Goal: Information Seeking & Learning: Learn about a topic

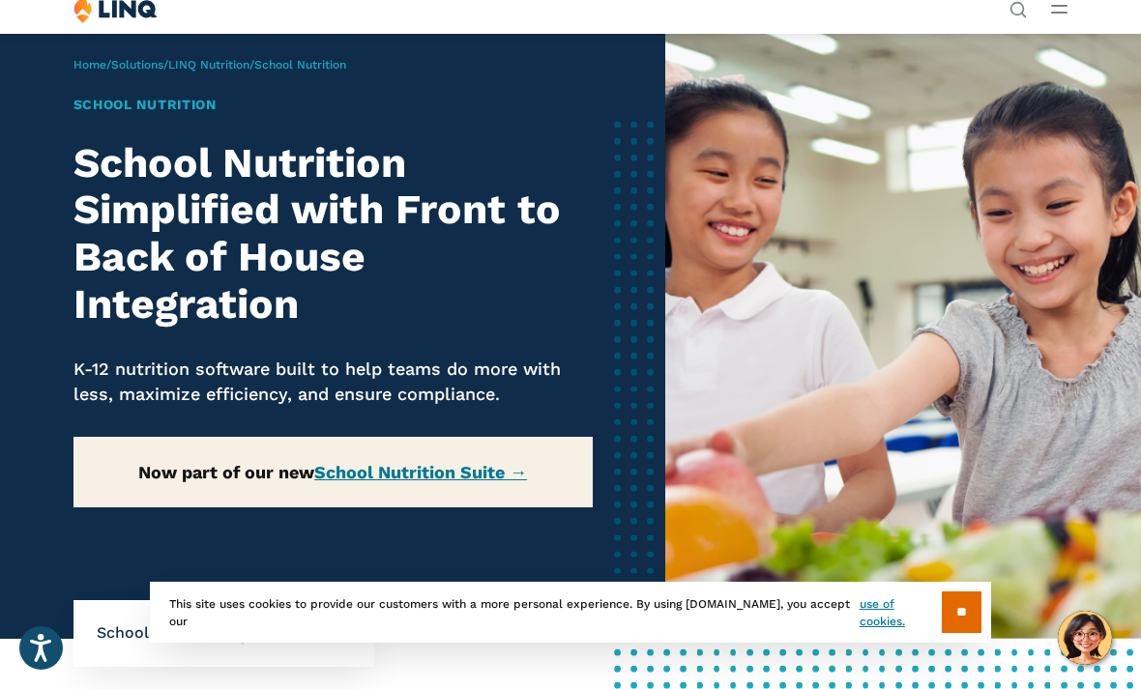
scroll to position [22, 0]
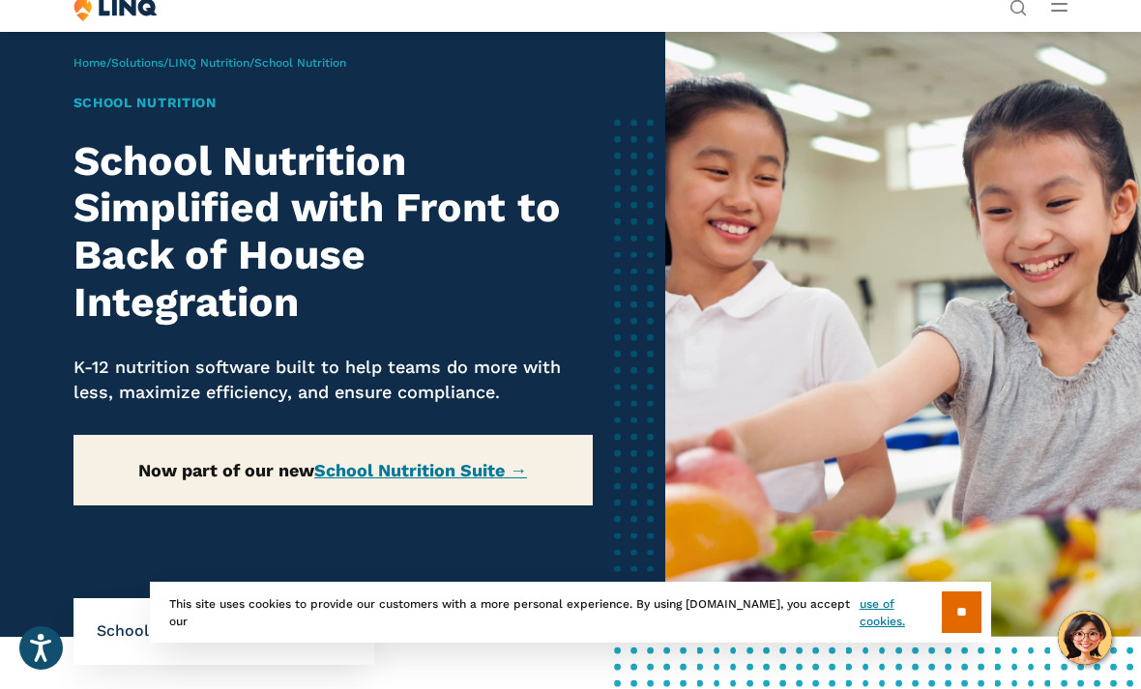
click at [338, 70] on p "Home / Solutions / LINQ Nutrition / School Nutrition" at bounding box center [209, 62] width 273 height 17
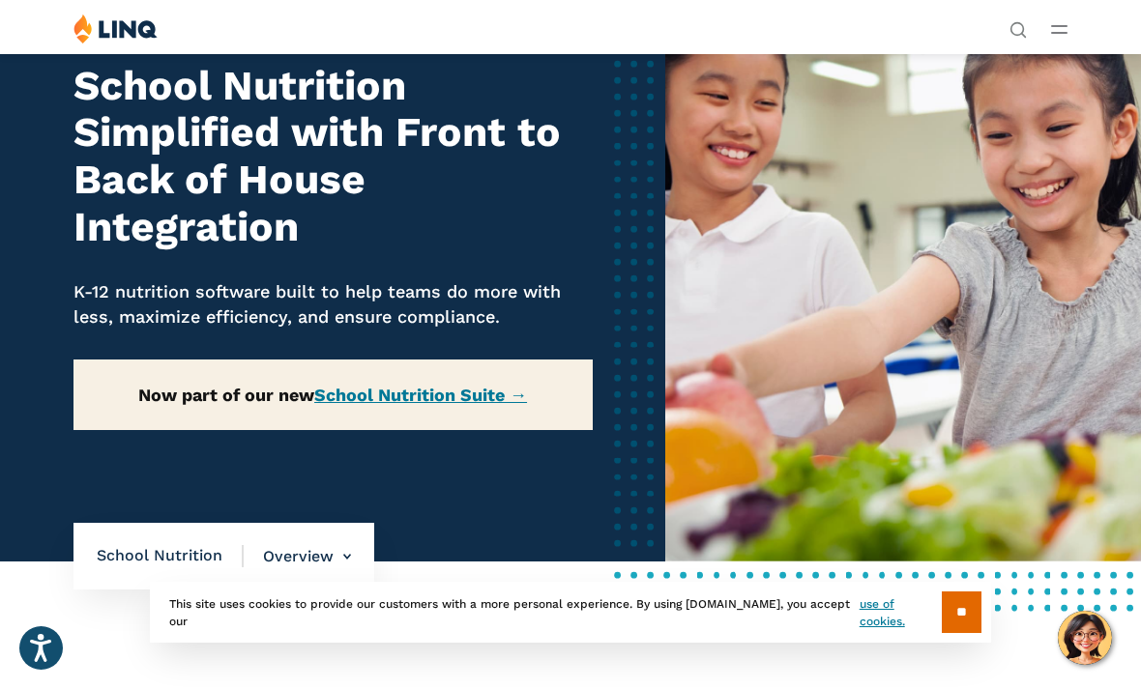
scroll to position [0, 0]
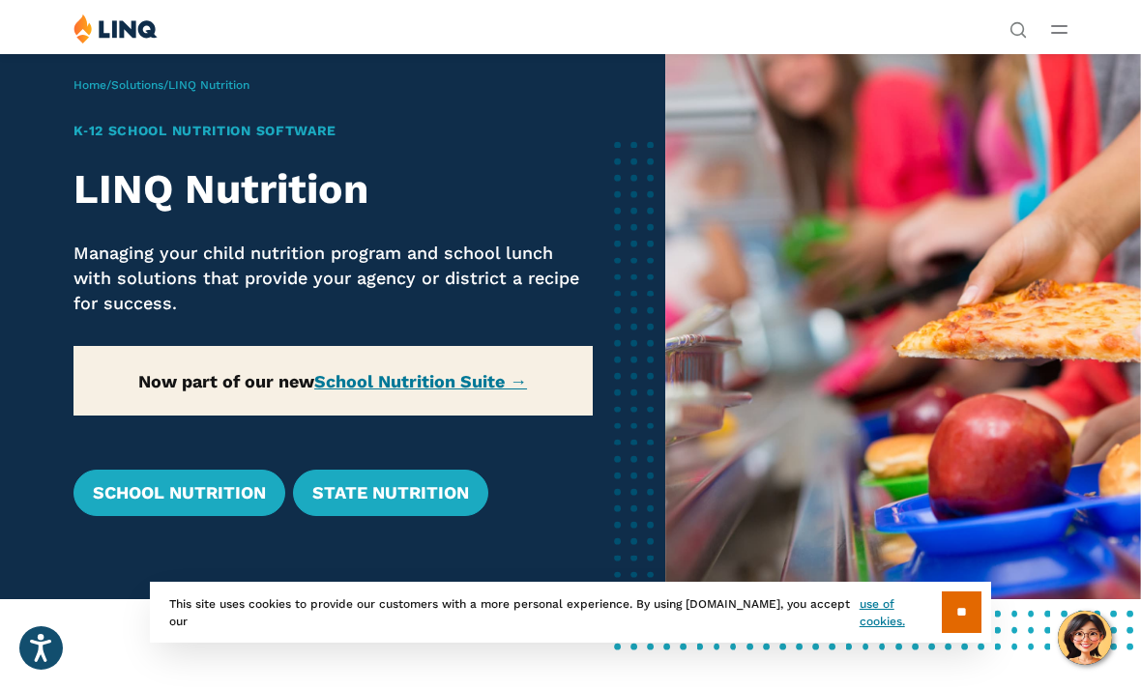
click at [1070, 18] on div "Solutions Nutrition Overview NEW School Nutrition Suite School Nutrition State …" at bounding box center [570, 32] width 1141 height 37
click at [1054, 34] on button "Open Main Menu" at bounding box center [1059, 28] width 16 height 21
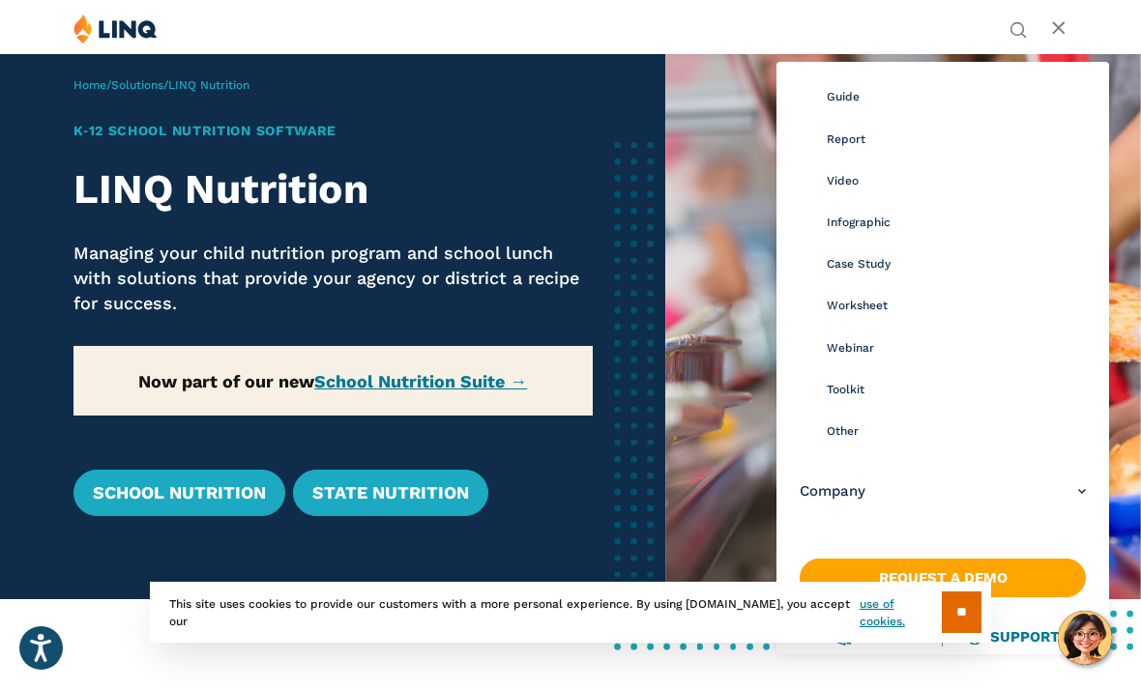
scroll to position [232, 0]
click at [841, 187] on link "Video" at bounding box center [956, 181] width 259 height 42
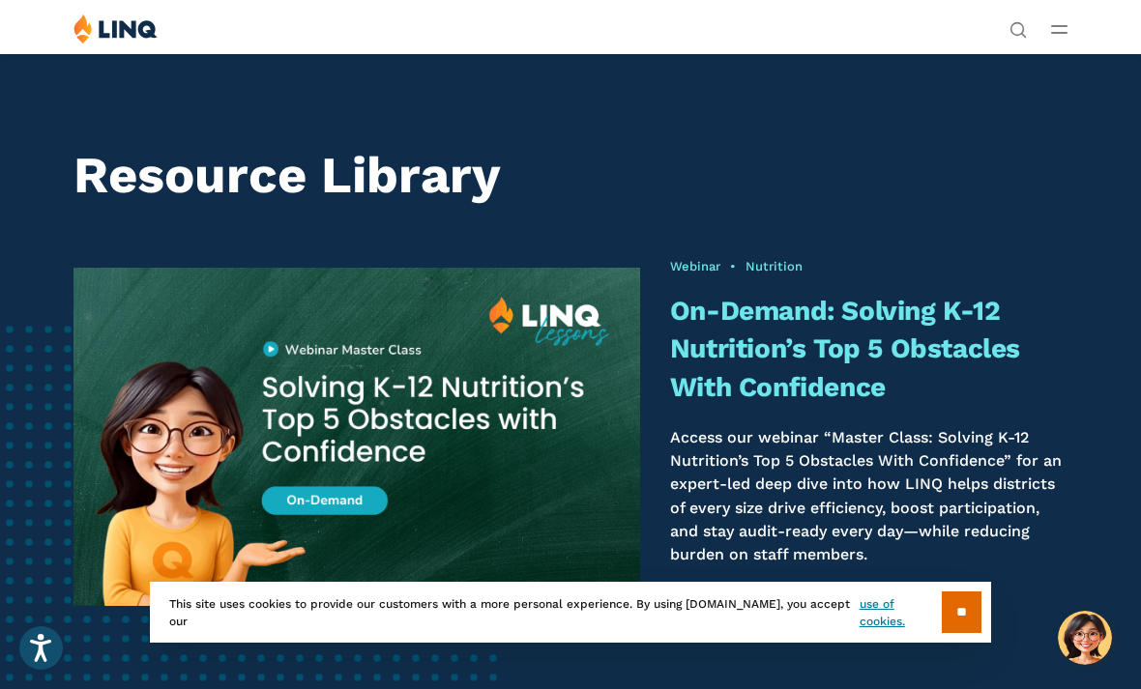
click at [1067, 35] on button "Open Main Menu" at bounding box center [1059, 28] width 16 height 21
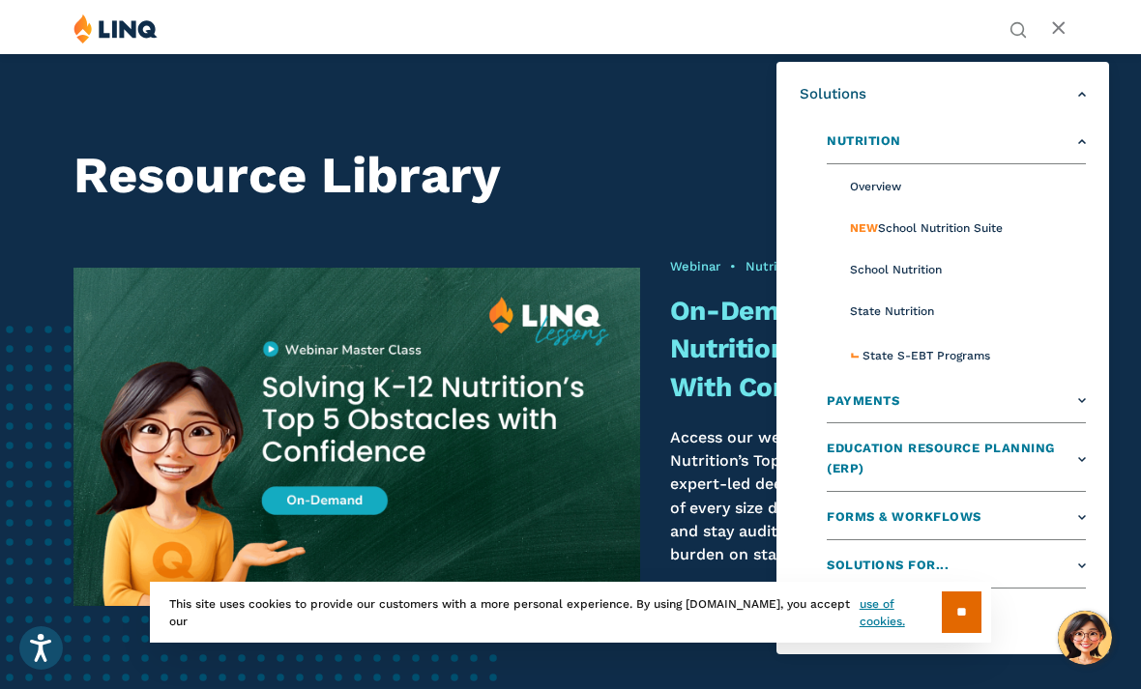
click at [911, 276] on span "School Nutrition" at bounding box center [896, 270] width 92 height 14
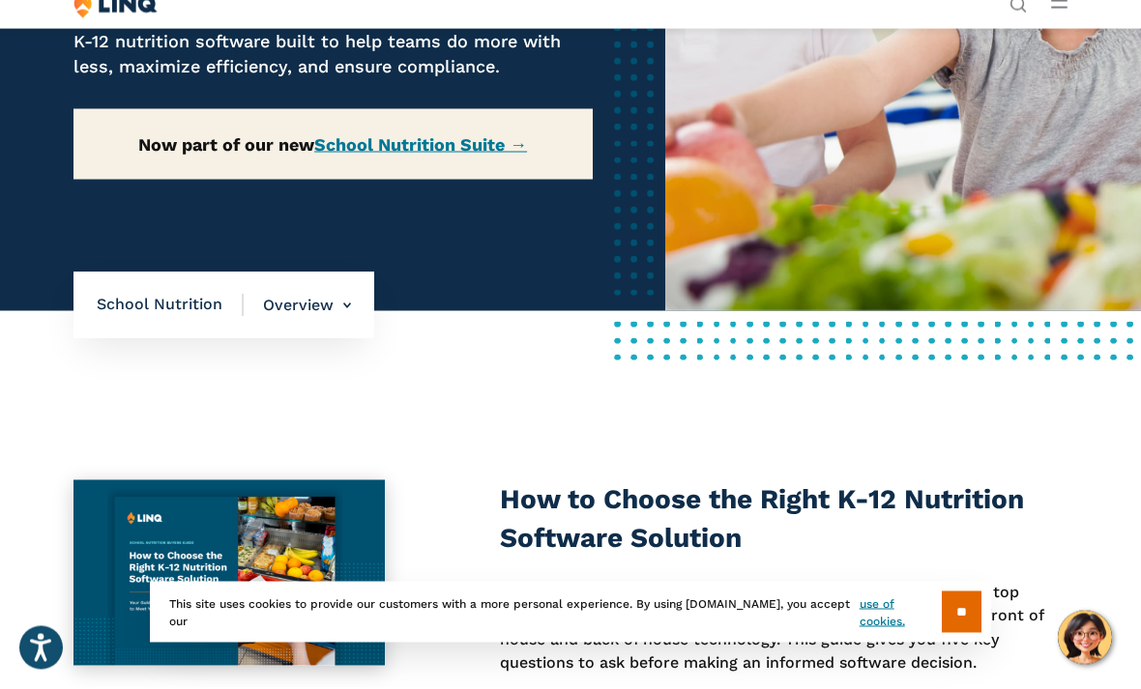
scroll to position [350, 0]
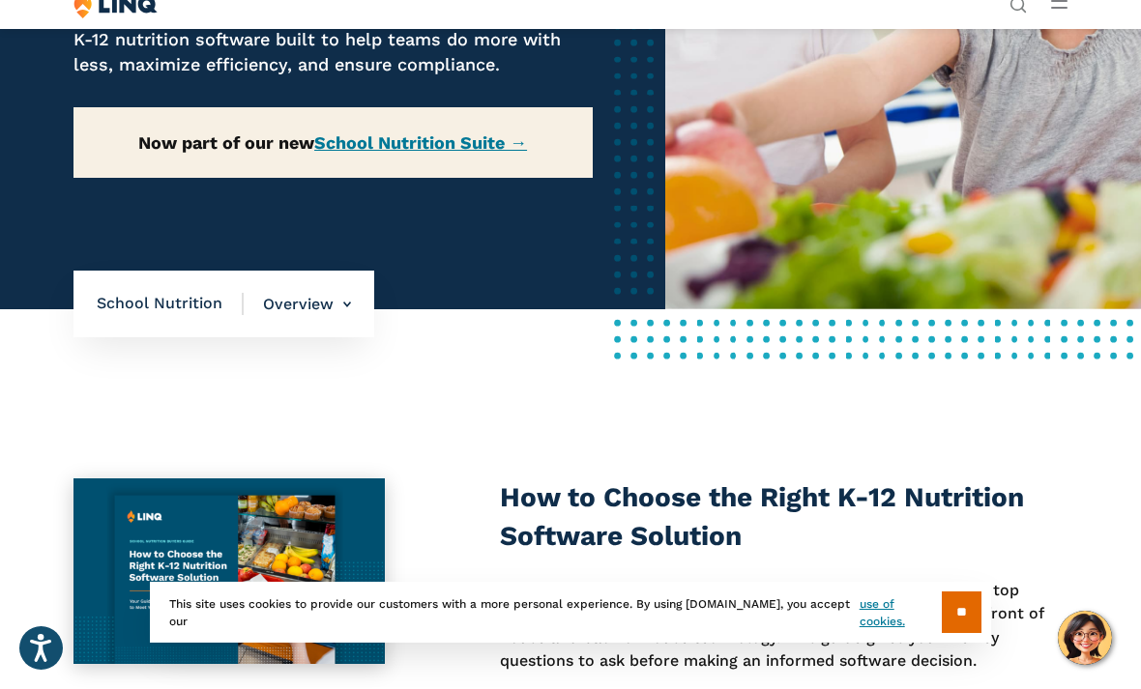
click at [332, 277] on li "Overview Overview Front of House Back of House" at bounding box center [297, 305] width 107 height 68
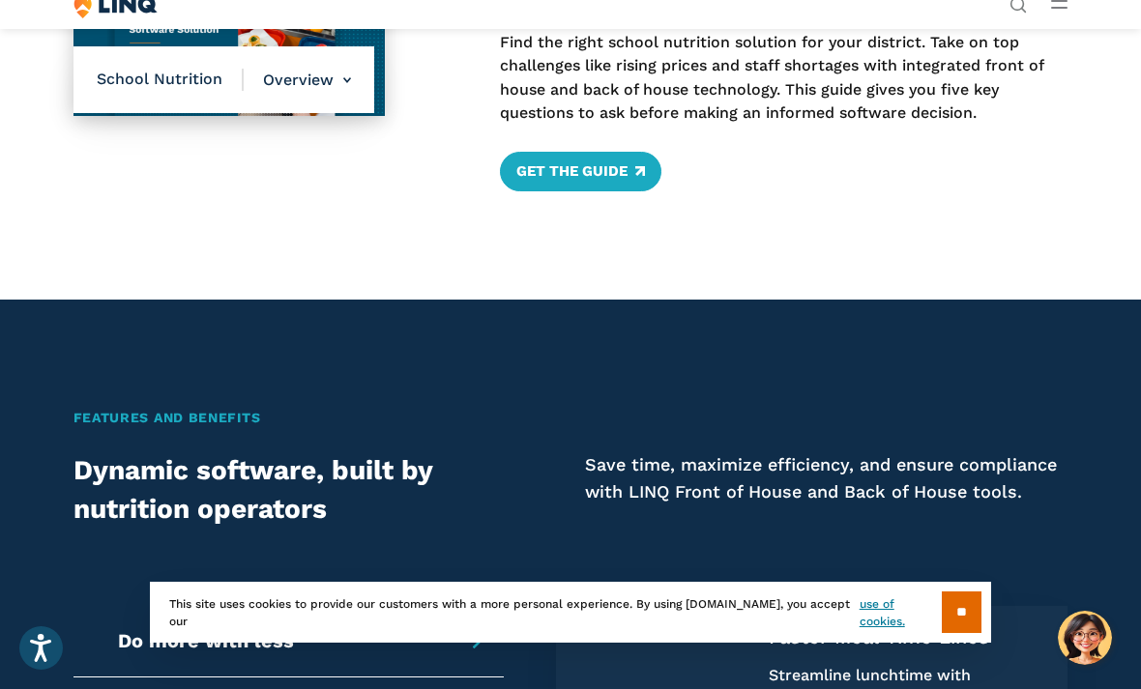
scroll to position [904, 0]
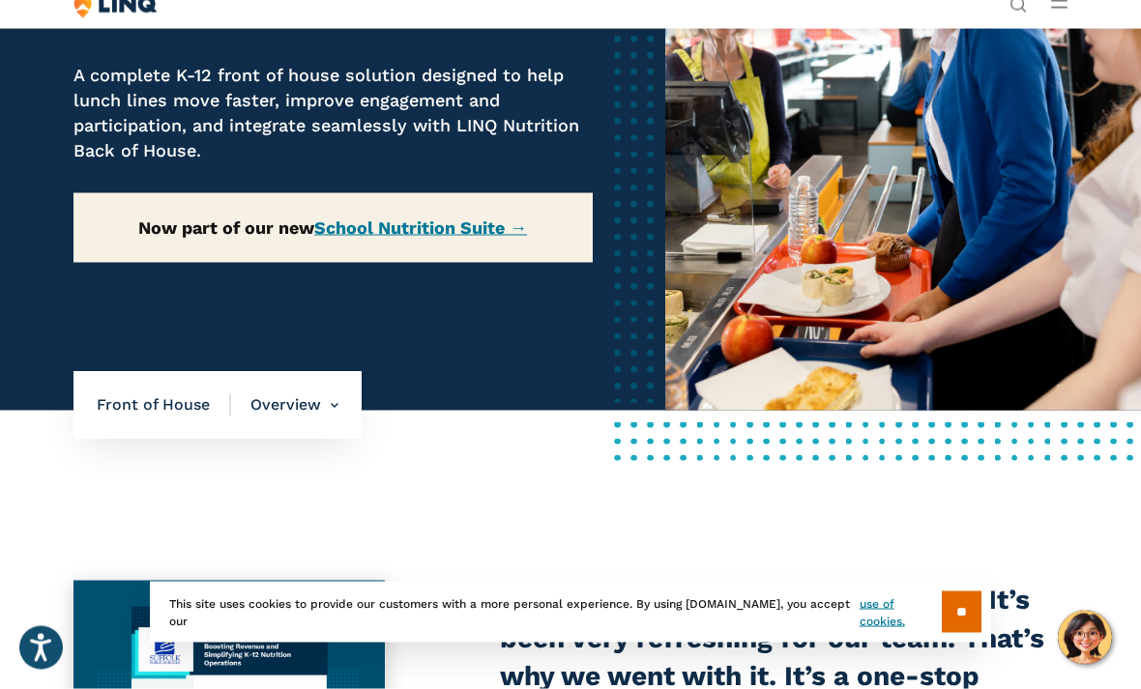
scroll to position [211, 0]
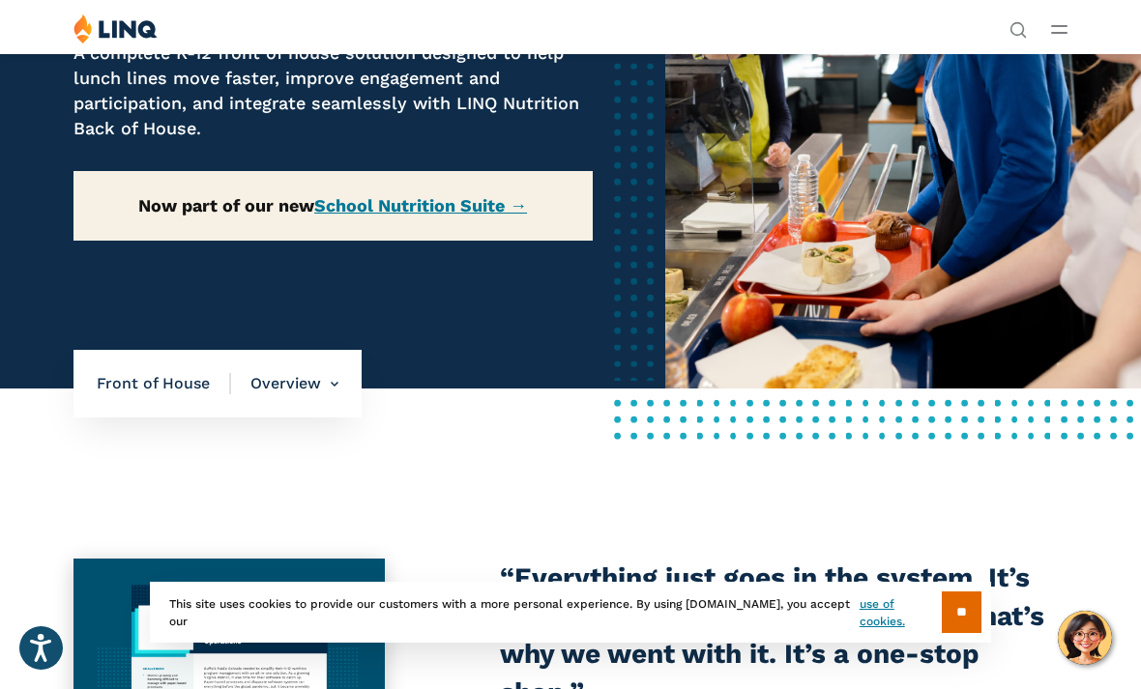
click at [184, 379] on nav "Front of House Overview Overview Online Portal Free & Reduced Meals Point of Se…" at bounding box center [217, 384] width 288 height 68
click at [187, 394] on span "Front of House" at bounding box center [164, 383] width 134 height 21
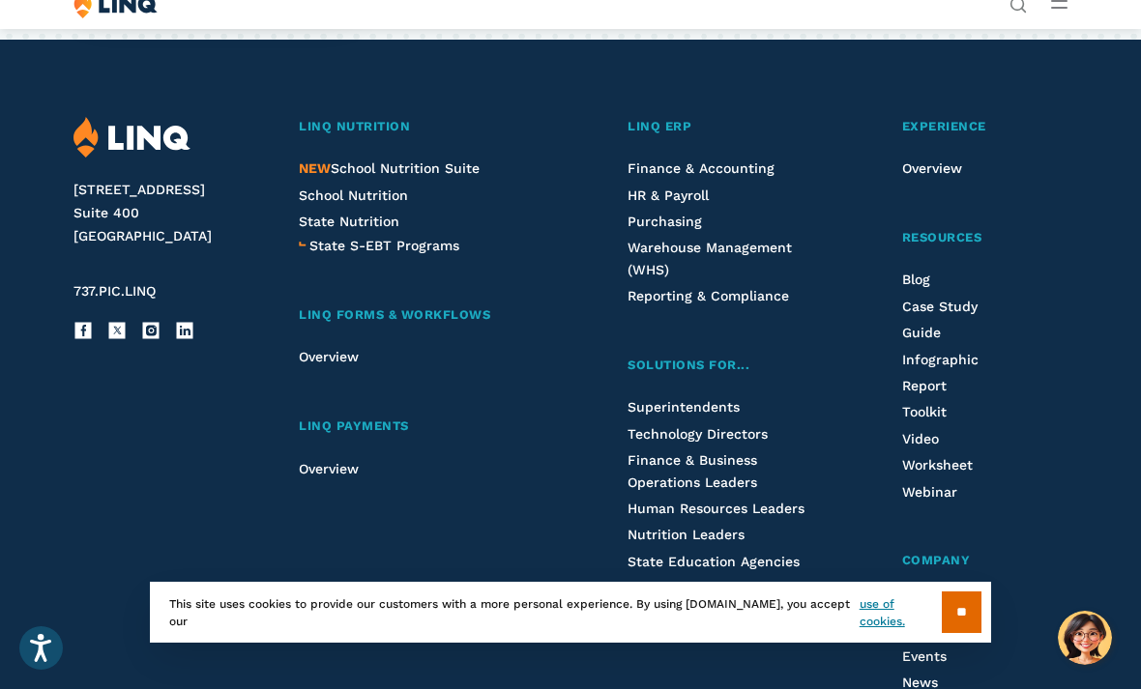
scroll to position [5421, 0]
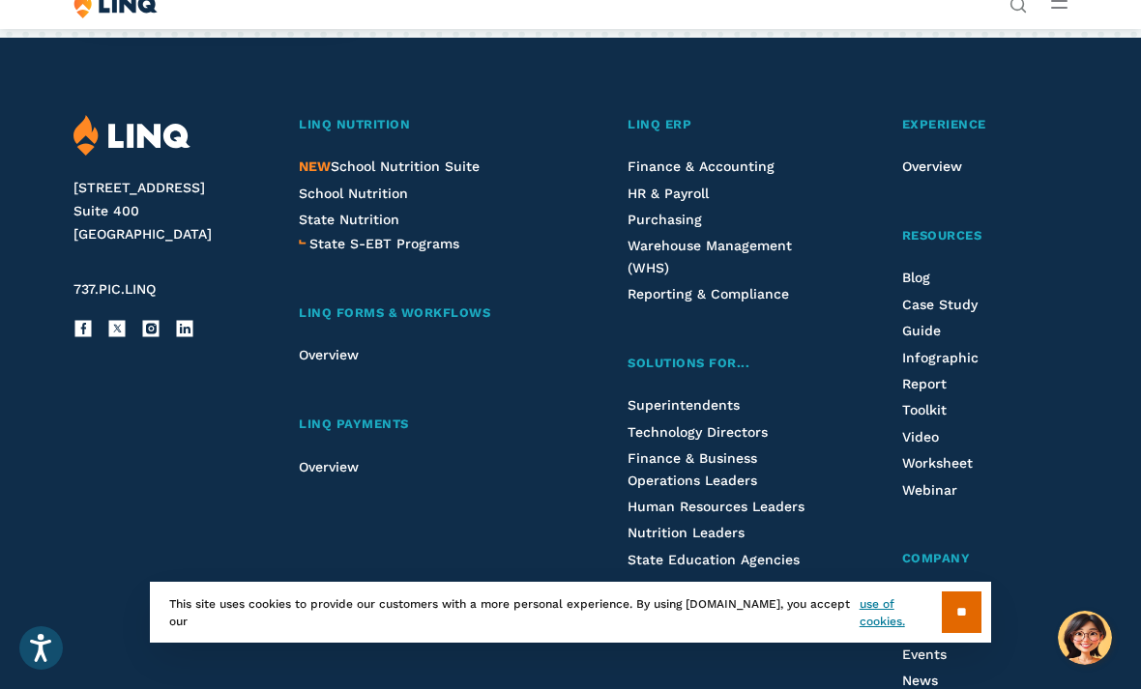
click at [942, 482] on span "Webinar" at bounding box center [929, 489] width 55 height 15
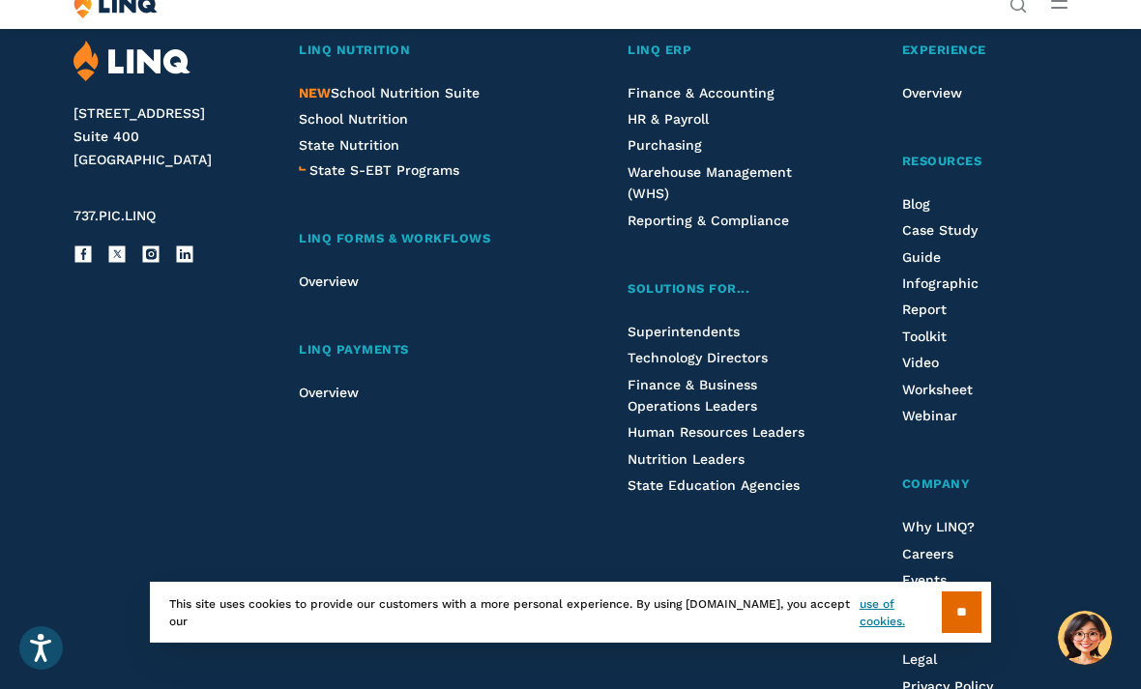
scroll to position [3421, 0]
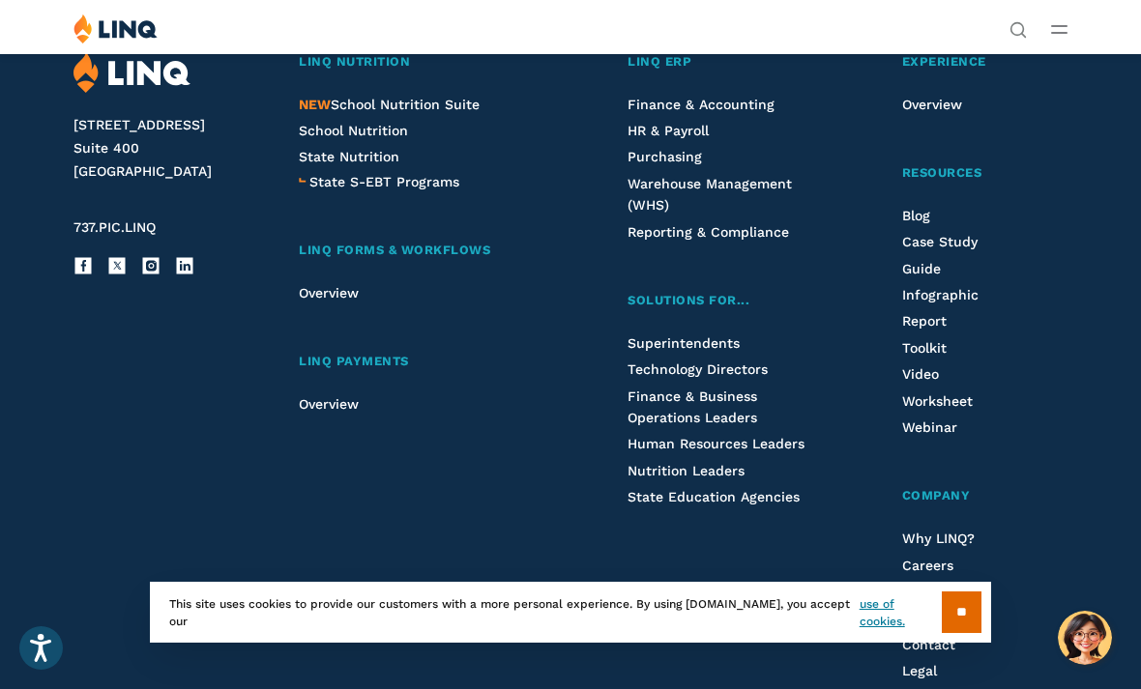
click at [441, 112] on span "NEW School Nutrition Suite" at bounding box center [389, 104] width 181 height 15
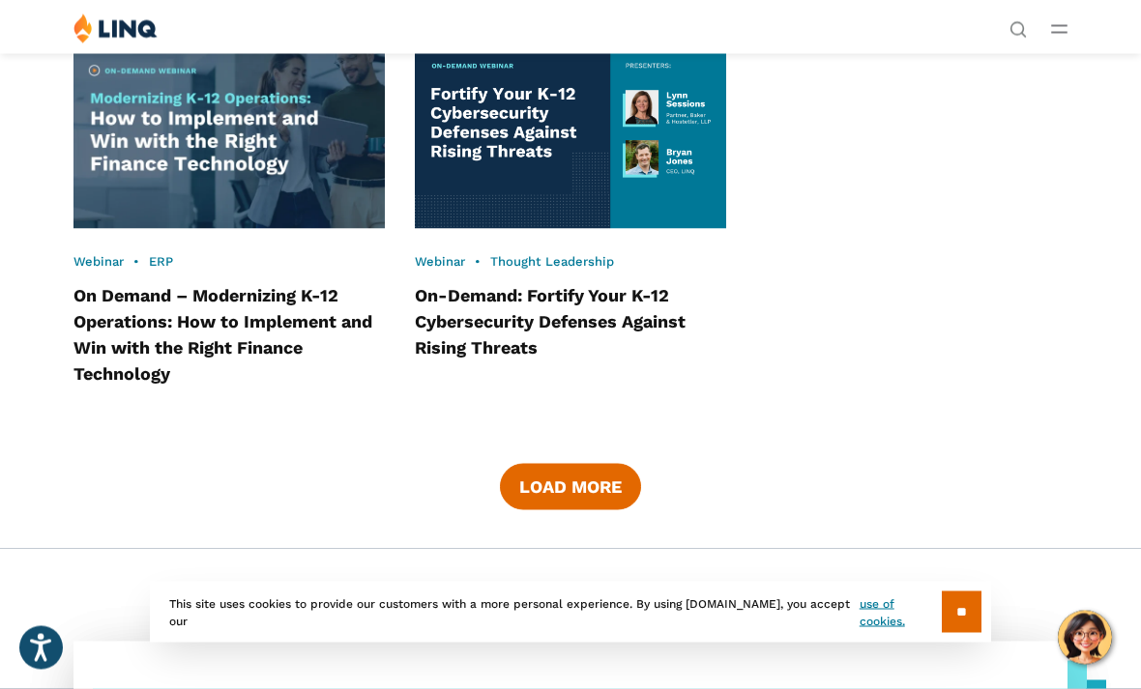
scroll to position [2441, 0]
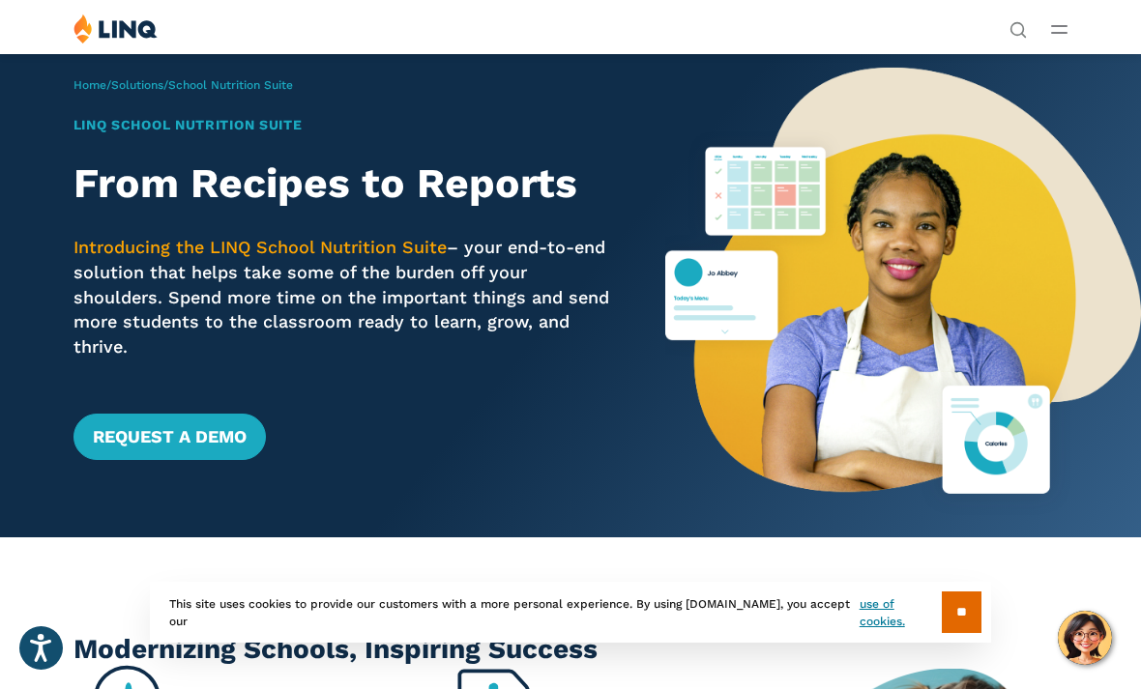
click at [1065, 20] on button "Open Main Menu" at bounding box center [1059, 28] width 16 height 21
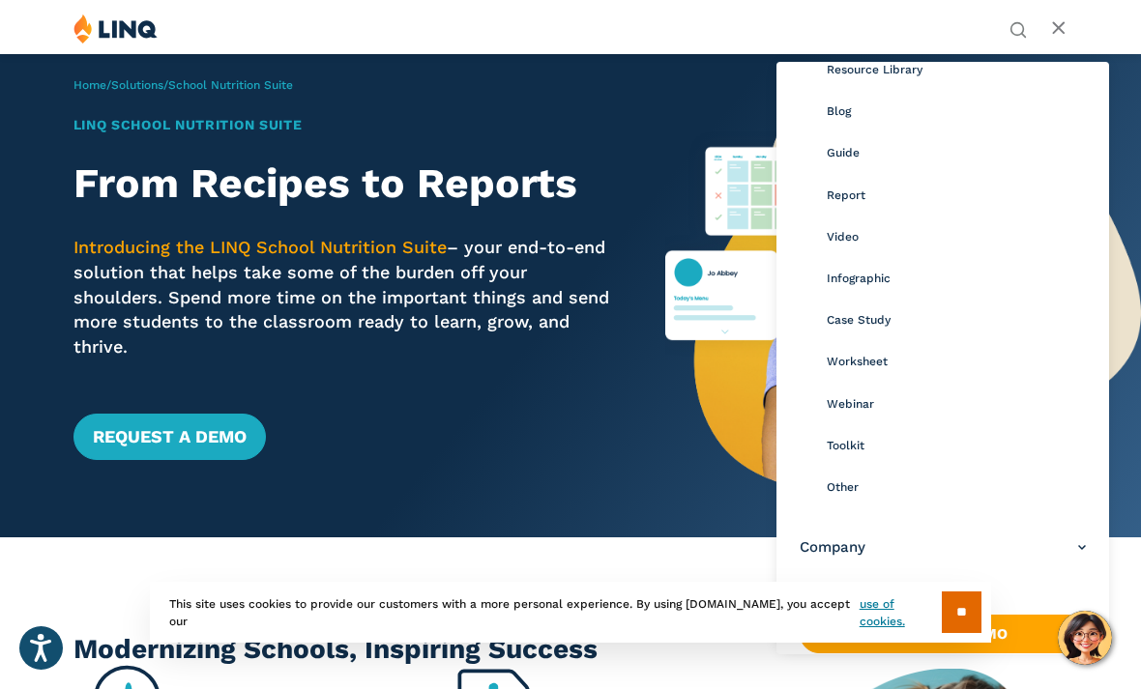
scroll to position [176, 0]
click at [874, 436] on link "Toolkit" at bounding box center [956, 445] width 259 height 42
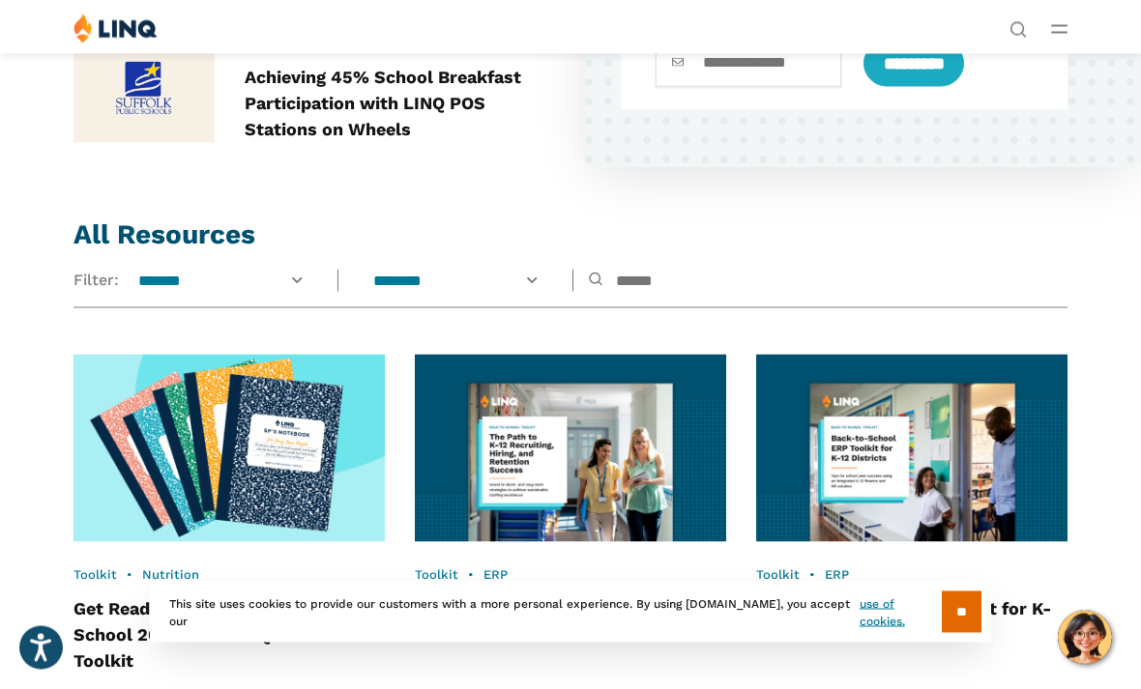
scroll to position [1053, 0]
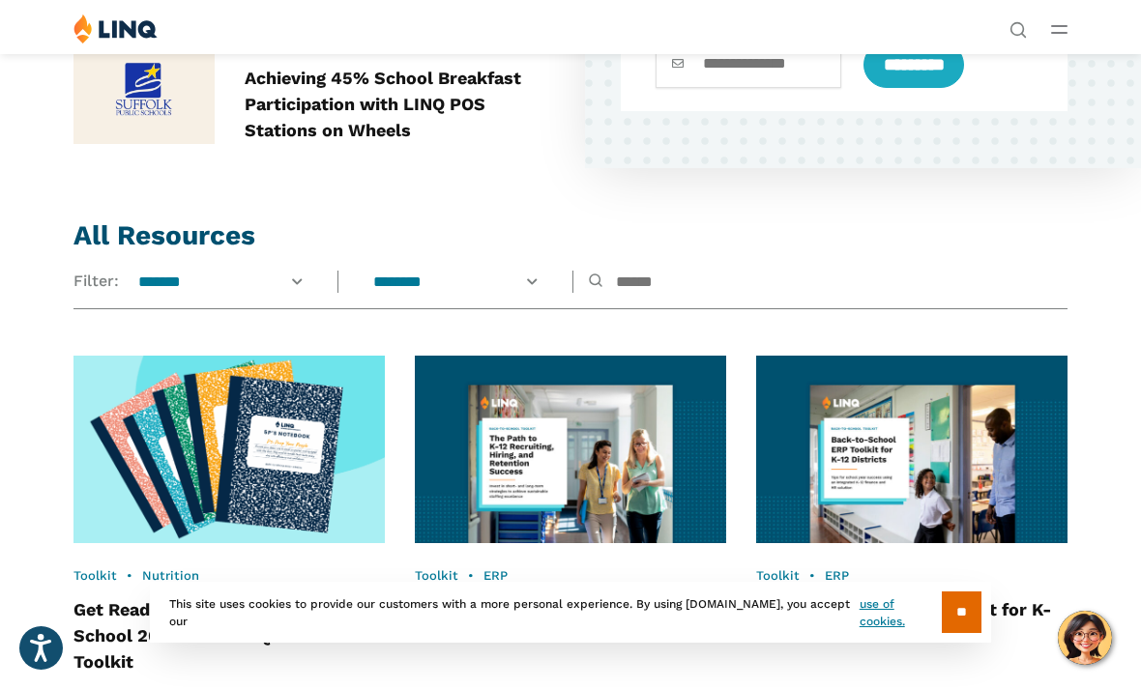
click at [1052, 35] on button "Open Main Menu" at bounding box center [1059, 28] width 16 height 21
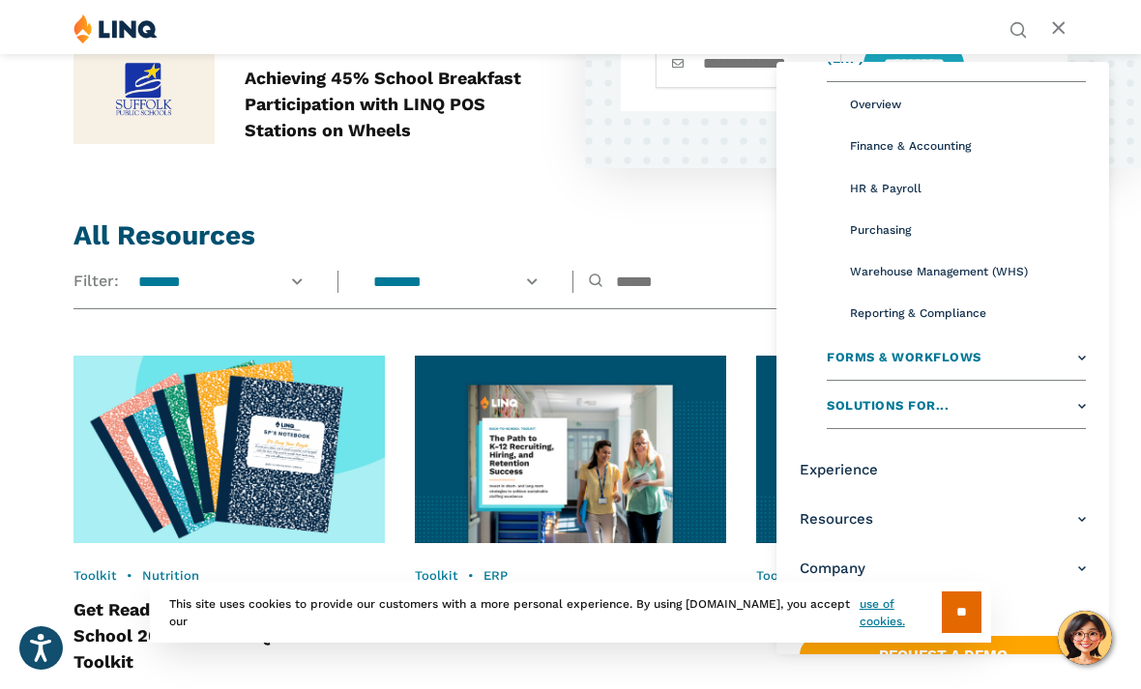
scroll to position [218, 0]
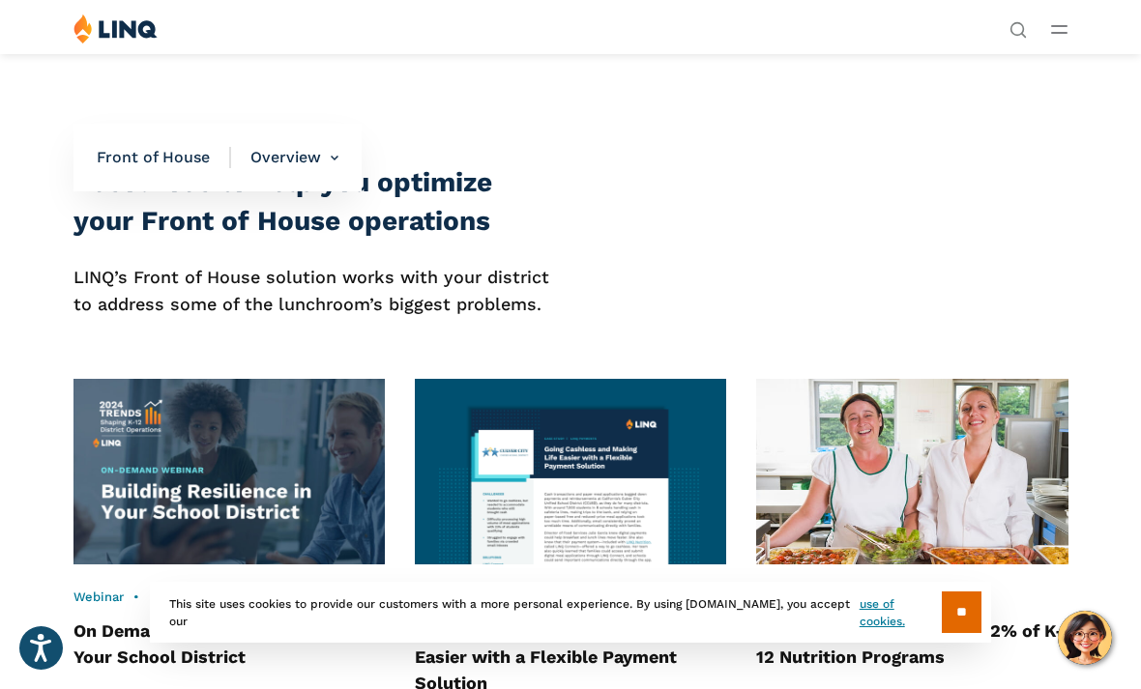
scroll to position [4063, 0]
